Goal: Complete application form

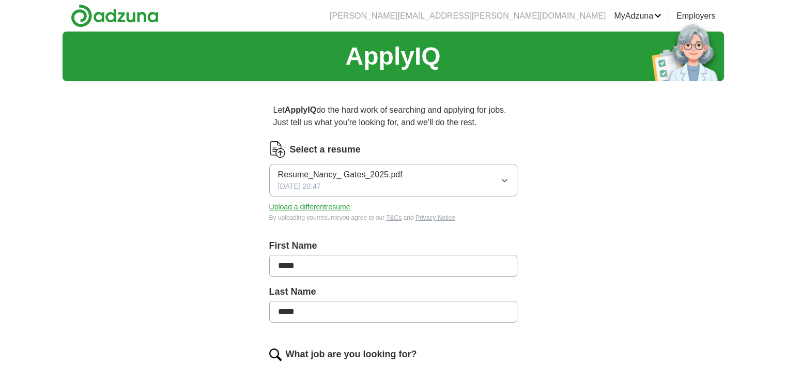
click at [507, 179] on icon "button" at bounding box center [504, 180] width 8 height 8
click at [344, 188] on div "Resume_Nancy_ Gates_2025.pdf [DATE] 20:47" at bounding box center [340, 179] width 125 height 23
click at [320, 204] on button "Upload a different resume" at bounding box center [309, 207] width 81 height 11
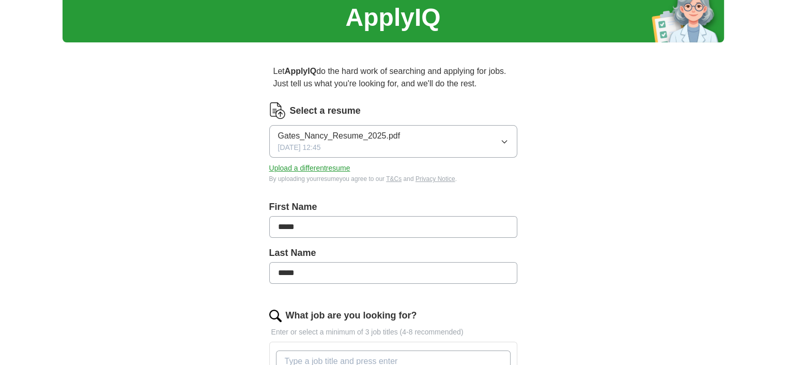
scroll to position [155, 0]
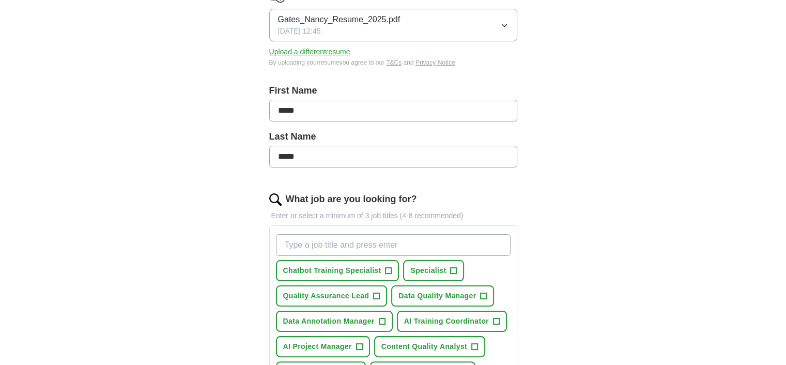
click at [308, 245] on input "What job are you looking for?" at bounding box center [393, 245] width 235 height 22
click at [312, 273] on span "Chatbot Training Specialist" at bounding box center [332, 270] width 98 height 11
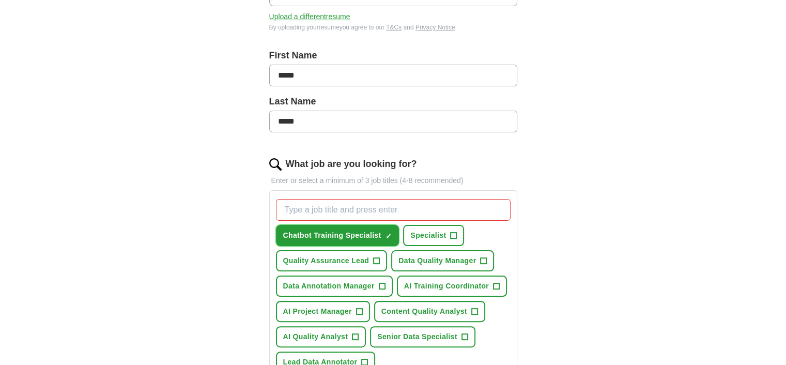
scroll to position [207, 0]
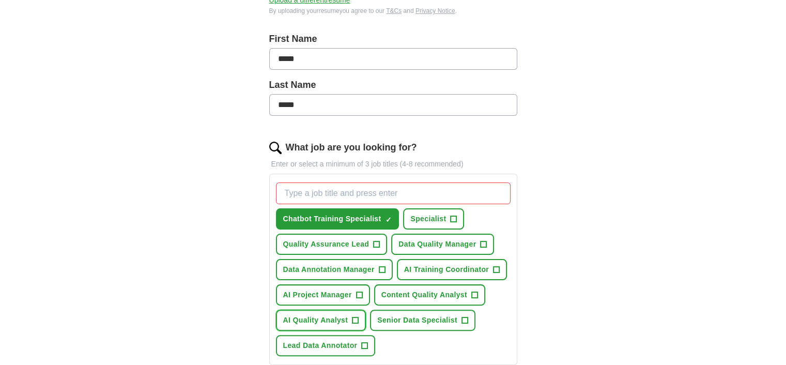
click at [291, 315] on span "AI Quality Analyst" at bounding box center [315, 320] width 65 height 11
click at [303, 196] on input "What job are you looking for?" at bounding box center [393, 193] width 235 height 22
type input "Data Annotator"
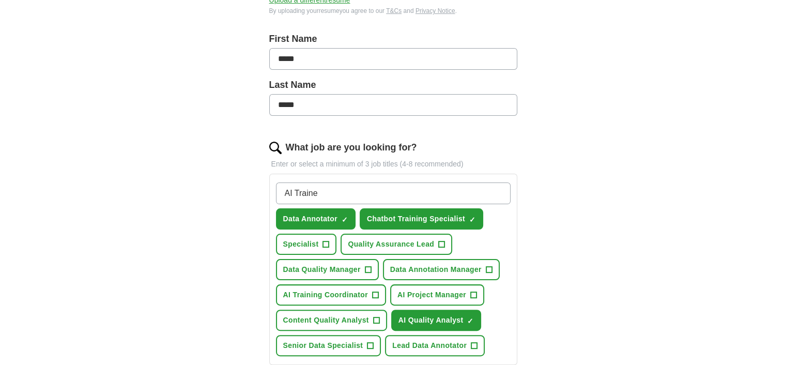
type input "AI Trainer"
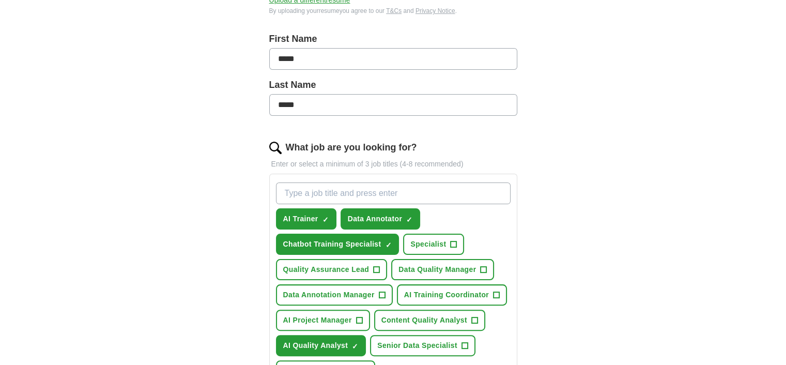
click at [301, 194] on input "What job are you looking for?" at bounding box center [393, 193] width 235 height 22
type input "Content Writer"
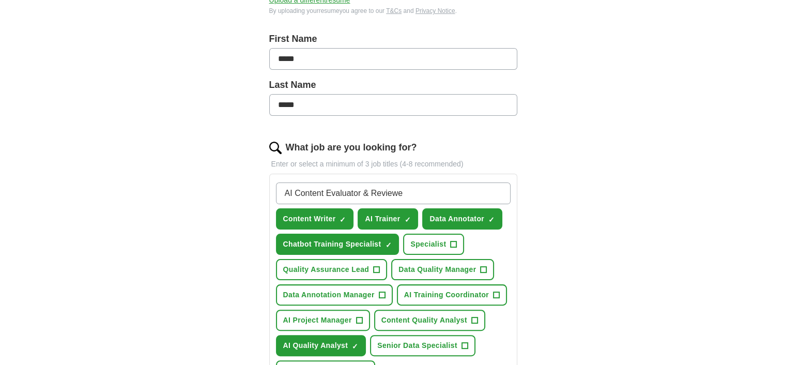
type input "AI Content Evaluator & Reviewer"
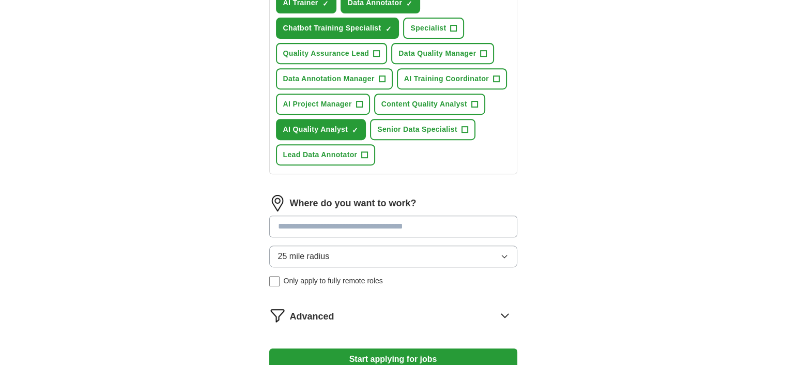
scroll to position [465, 0]
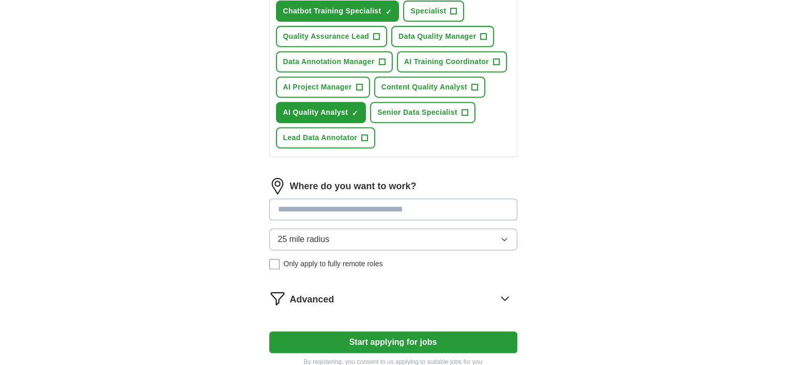
click at [426, 228] on button "25 mile radius" at bounding box center [393, 239] width 248 height 22
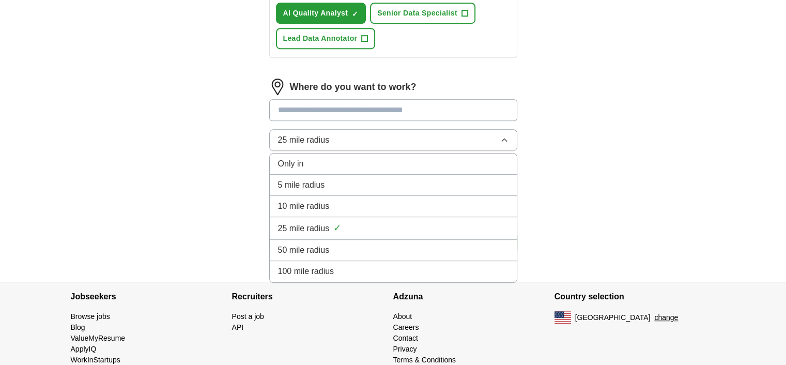
scroll to position [581, 0]
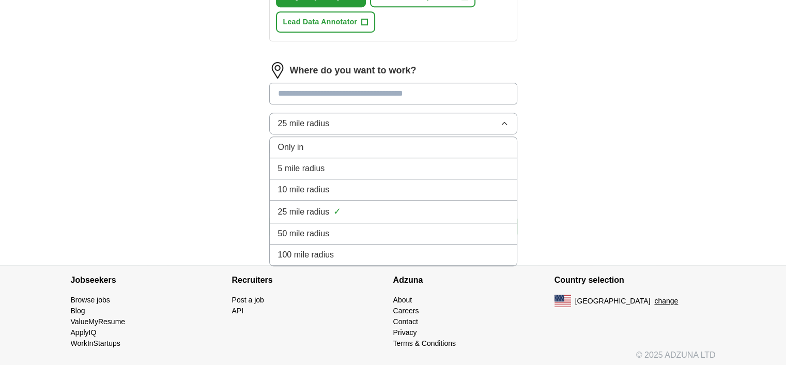
click at [346, 86] on input at bounding box center [393, 94] width 248 height 22
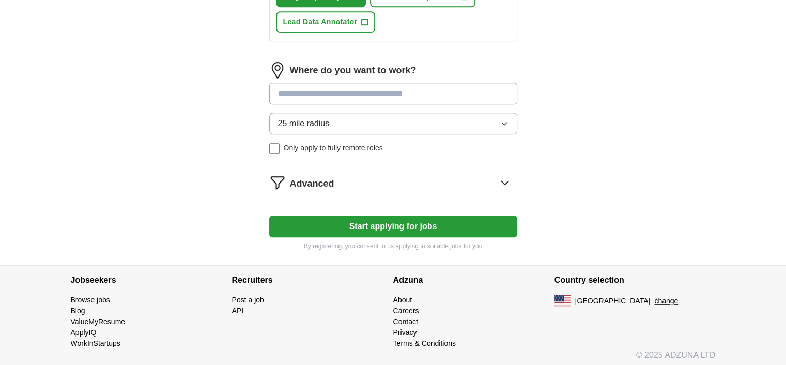
click at [272, 144] on div "25 mile radius Only apply to fully remote roles" at bounding box center [393, 133] width 248 height 41
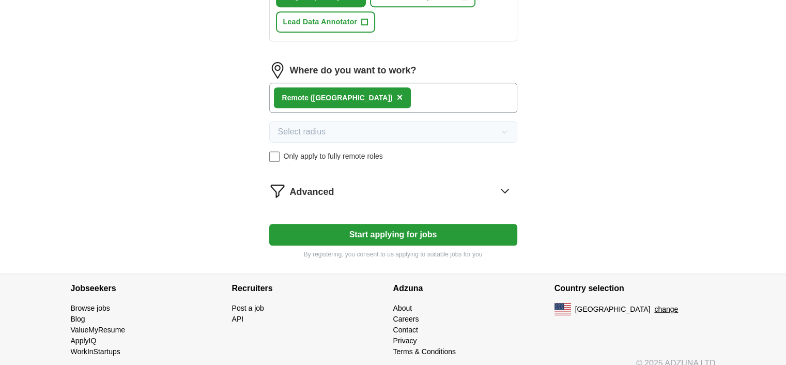
click at [403, 227] on button "Start applying for jobs" at bounding box center [393, 235] width 248 height 22
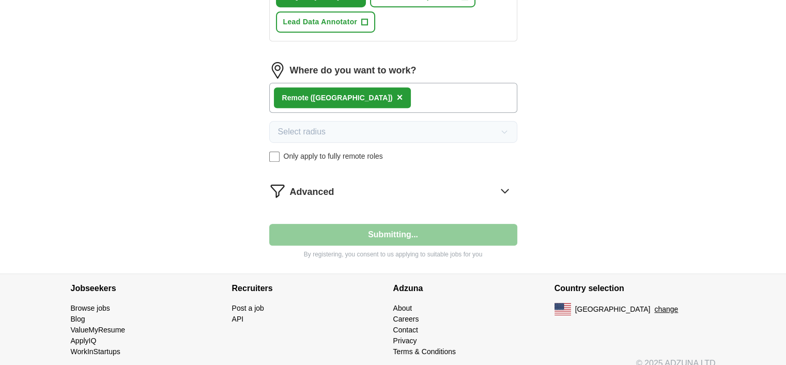
select select "**"
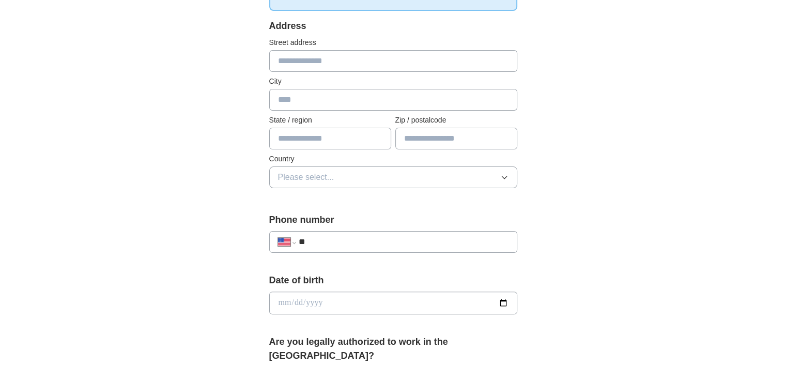
scroll to position [258, 0]
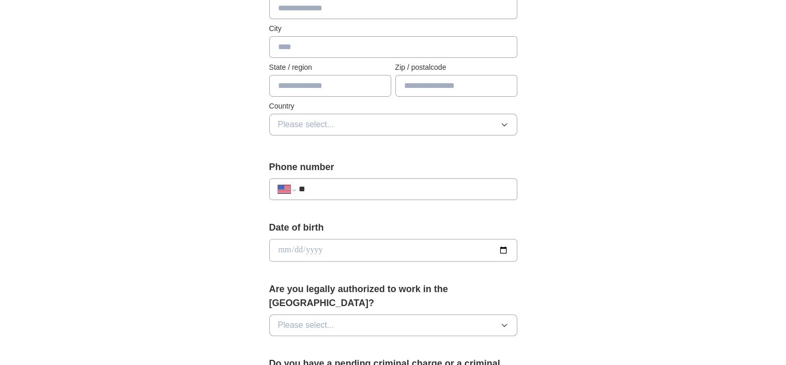
click at [308, 246] on input "date" at bounding box center [393, 250] width 248 height 23
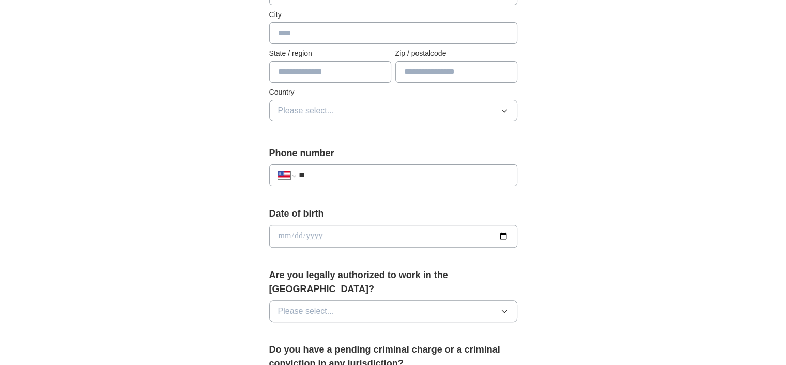
scroll to position [310, 0]
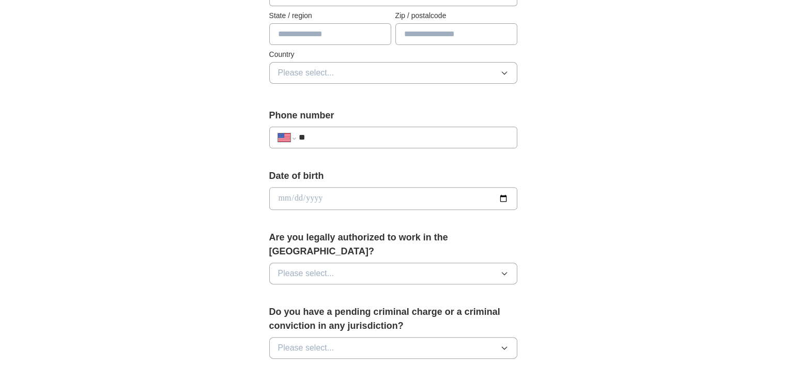
click at [308, 267] on span "Please select..." at bounding box center [306, 273] width 56 height 12
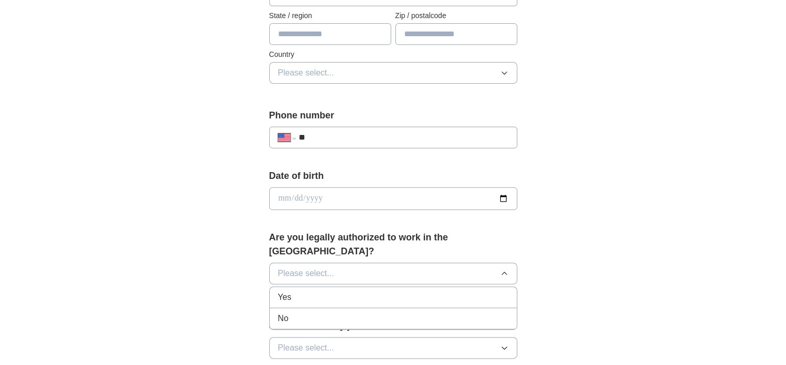
click at [293, 291] on div "Yes" at bounding box center [393, 297] width 230 height 12
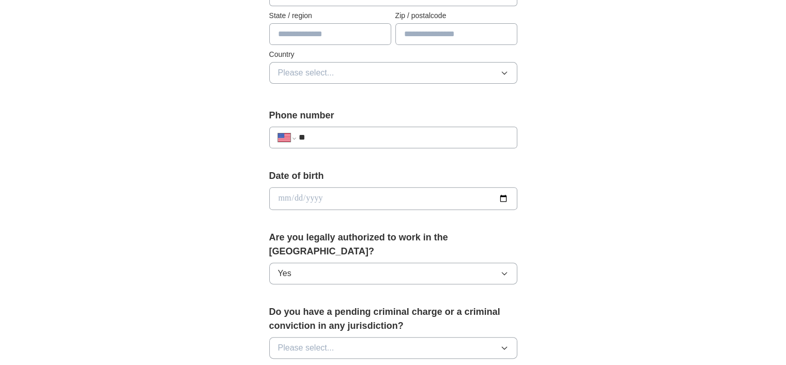
scroll to position [413, 0]
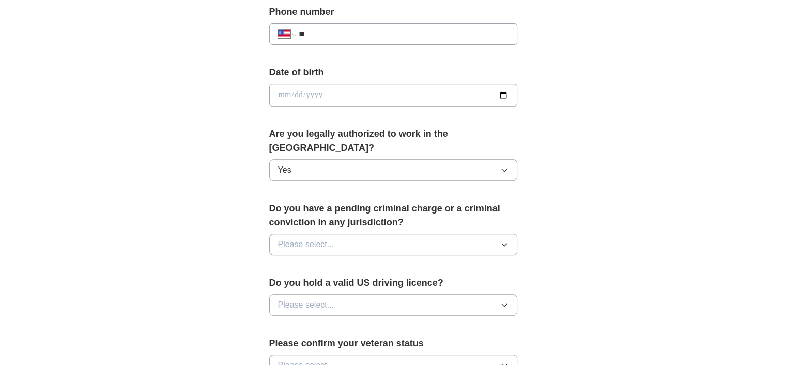
click at [360, 234] on button "Please select..." at bounding box center [393, 245] width 248 height 22
click at [293, 283] on div "No" at bounding box center [393, 289] width 230 height 12
click at [293, 294] on button "Please select..." at bounding box center [393, 305] width 248 height 22
click at [282, 322] on span "Yes" at bounding box center [284, 328] width 13 height 12
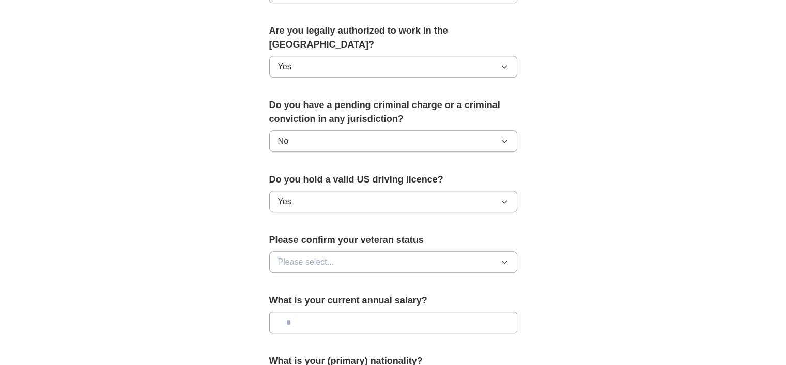
click at [339, 251] on button "Please select..." at bounding box center [393, 262] width 248 height 22
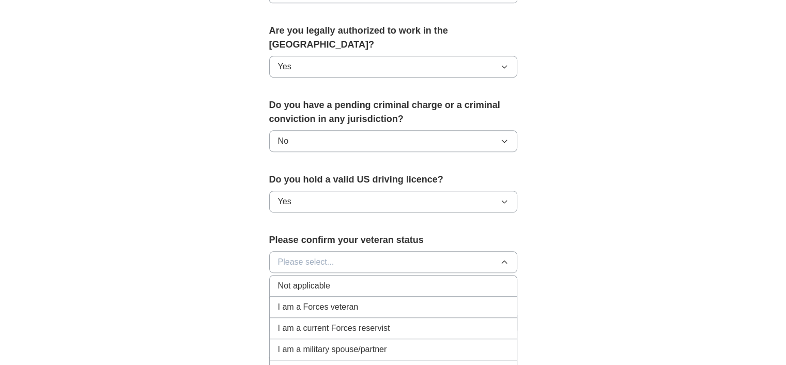
click at [316, 280] on span "Not applicable" at bounding box center [304, 286] width 52 height 12
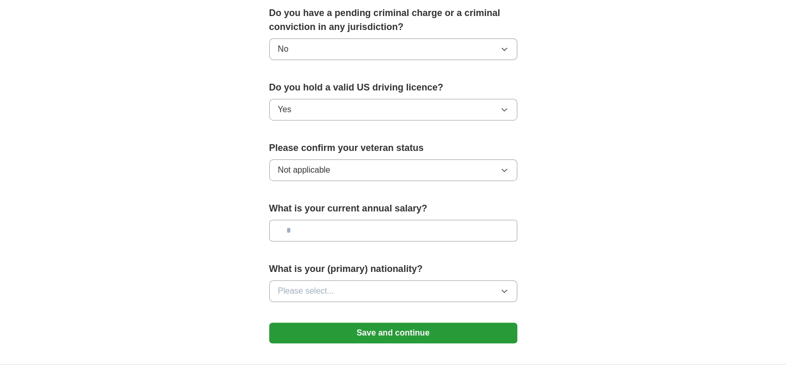
scroll to position [620, 0]
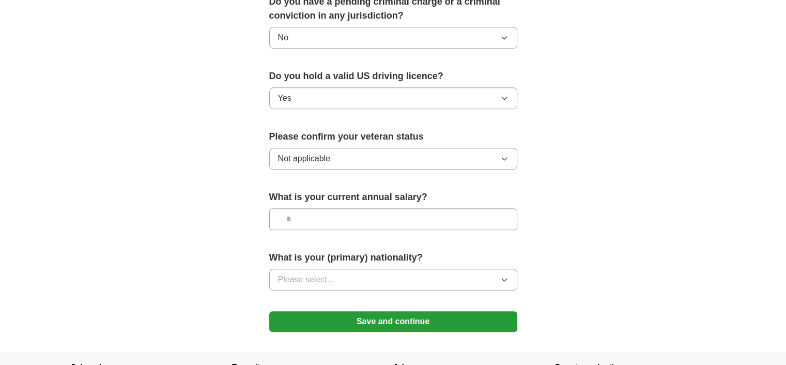
click at [328, 210] on input "text" at bounding box center [393, 219] width 248 height 22
click at [318, 208] on input "text" at bounding box center [393, 219] width 248 height 22
type input "*******"
click at [332, 273] on span "Please select..." at bounding box center [306, 279] width 56 height 12
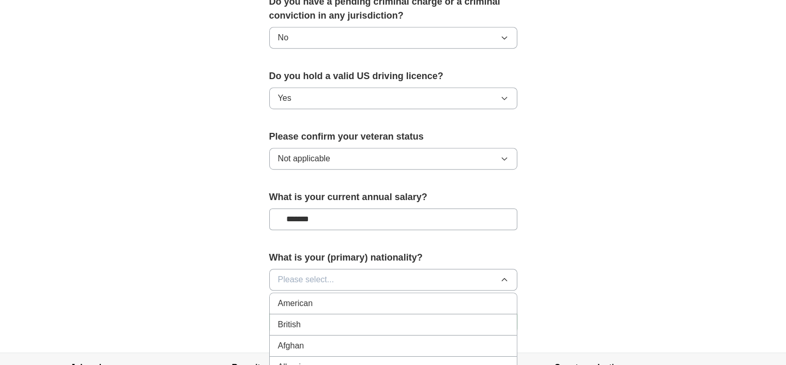
click at [316, 297] on div "American" at bounding box center [393, 303] width 230 height 12
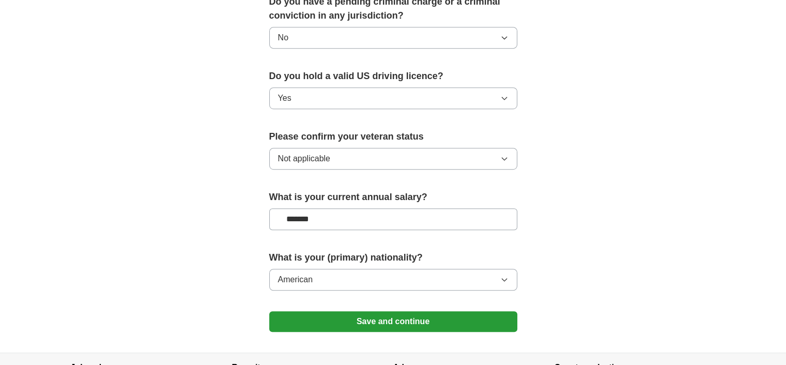
click at [339, 311] on button "Save and continue" at bounding box center [393, 321] width 248 height 21
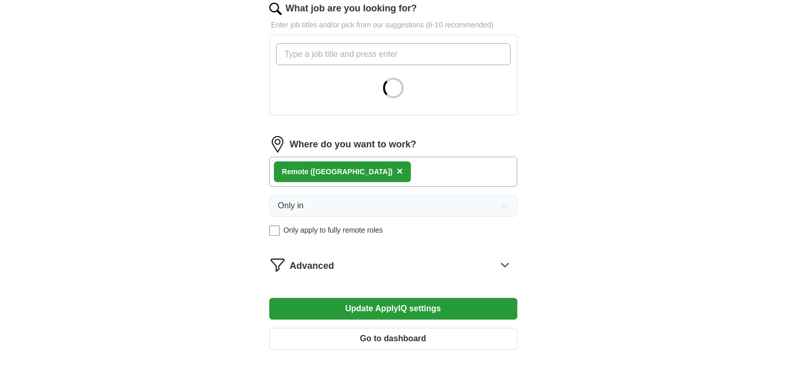
scroll to position [258, 0]
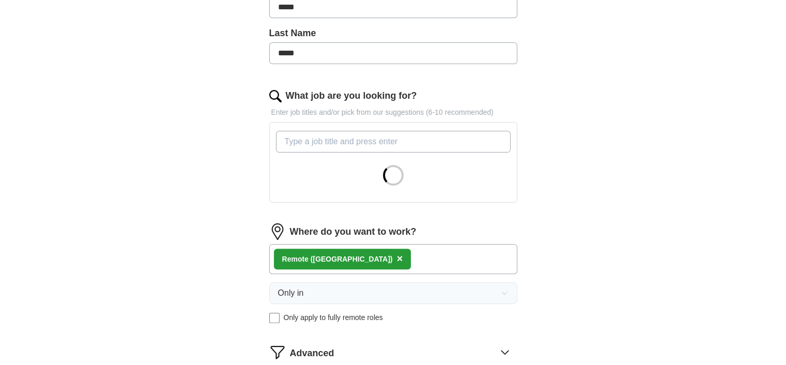
click at [320, 141] on input "What job are you looking for?" at bounding box center [393, 142] width 235 height 22
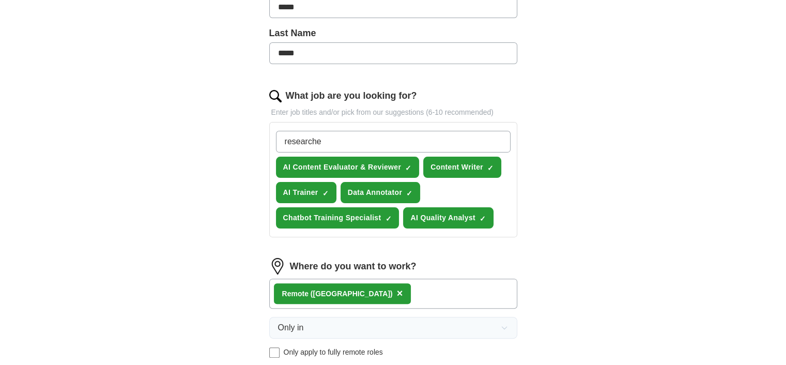
type input "researcher"
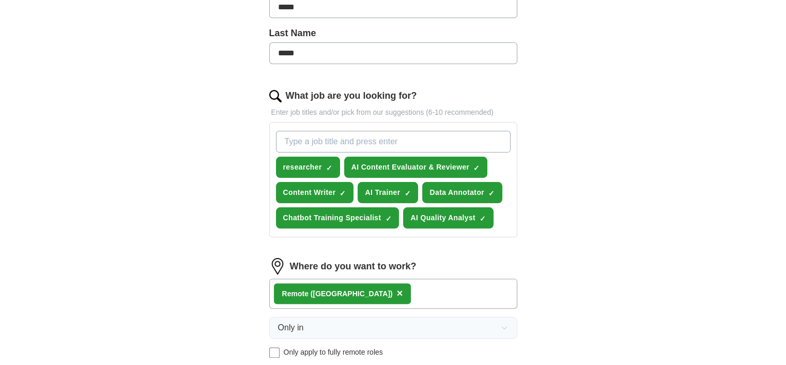
click at [320, 143] on input "What job are you looking for?" at bounding box center [393, 142] width 235 height 22
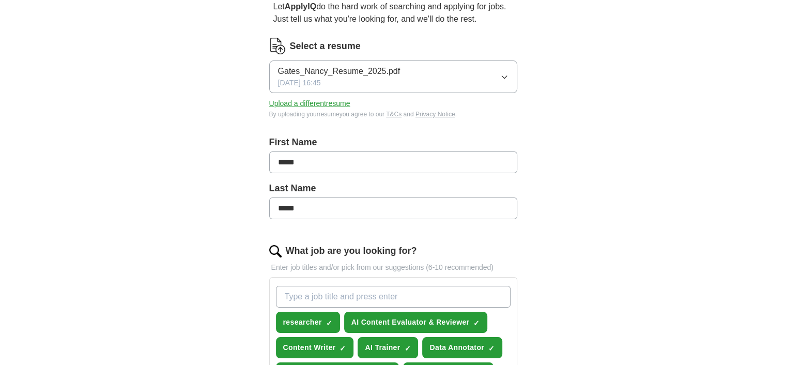
scroll to position [52, 0]
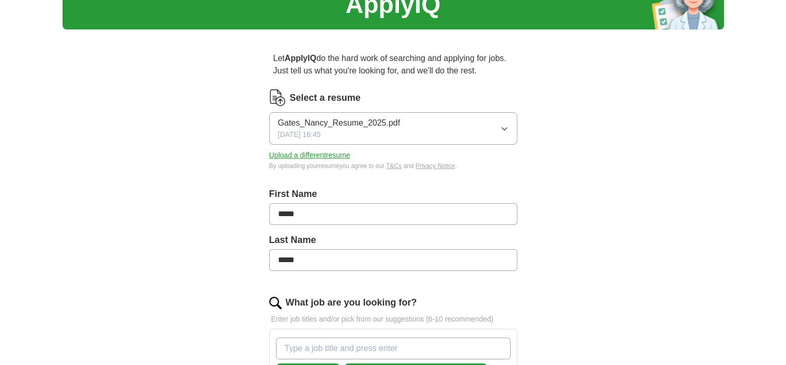
click at [324, 154] on button "Upload a different resume" at bounding box center [309, 155] width 81 height 11
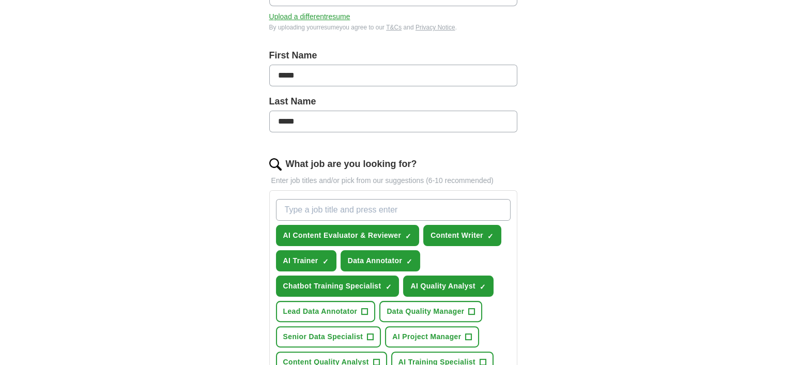
scroll to position [207, 0]
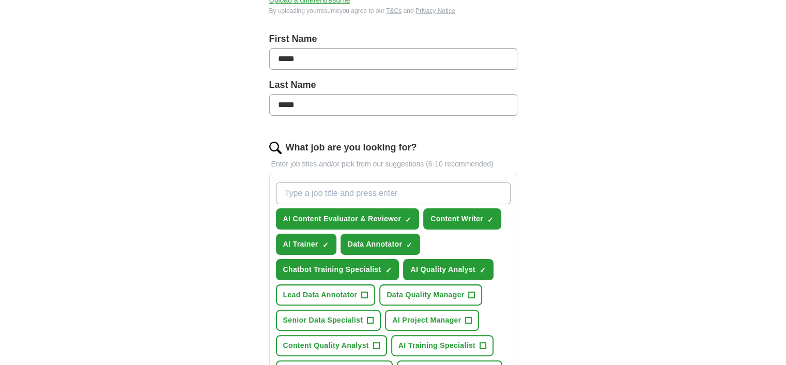
click at [332, 197] on input "What job are you looking for?" at bounding box center [393, 193] width 235 height 22
type input "L"
type input "Data Labeling Specialist"
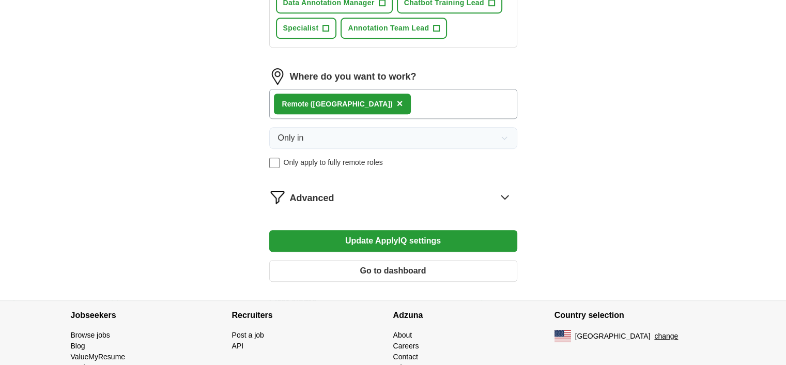
scroll to position [634, 0]
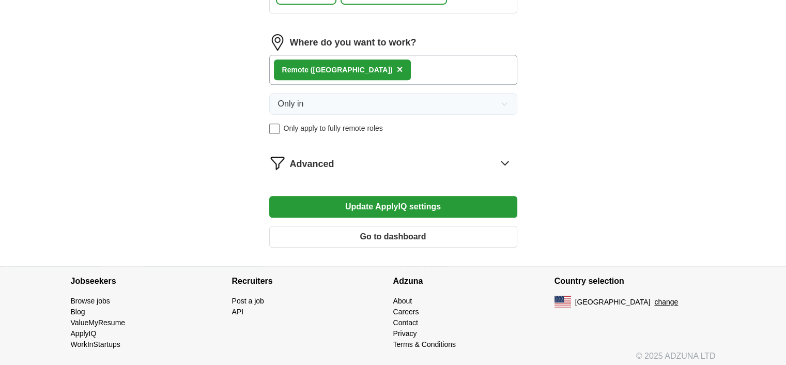
click at [449, 204] on button "Update ApplyIQ settings" at bounding box center [393, 207] width 248 height 22
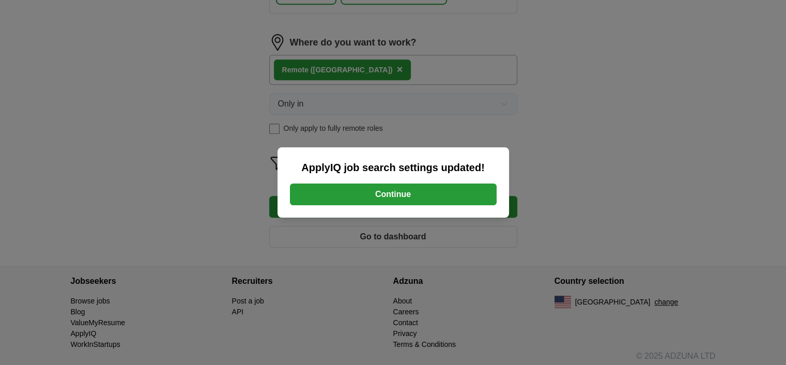
click at [432, 196] on button "Continue" at bounding box center [393, 194] width 207 height 22
